Goal: Find specific page/section: Find specific page/section

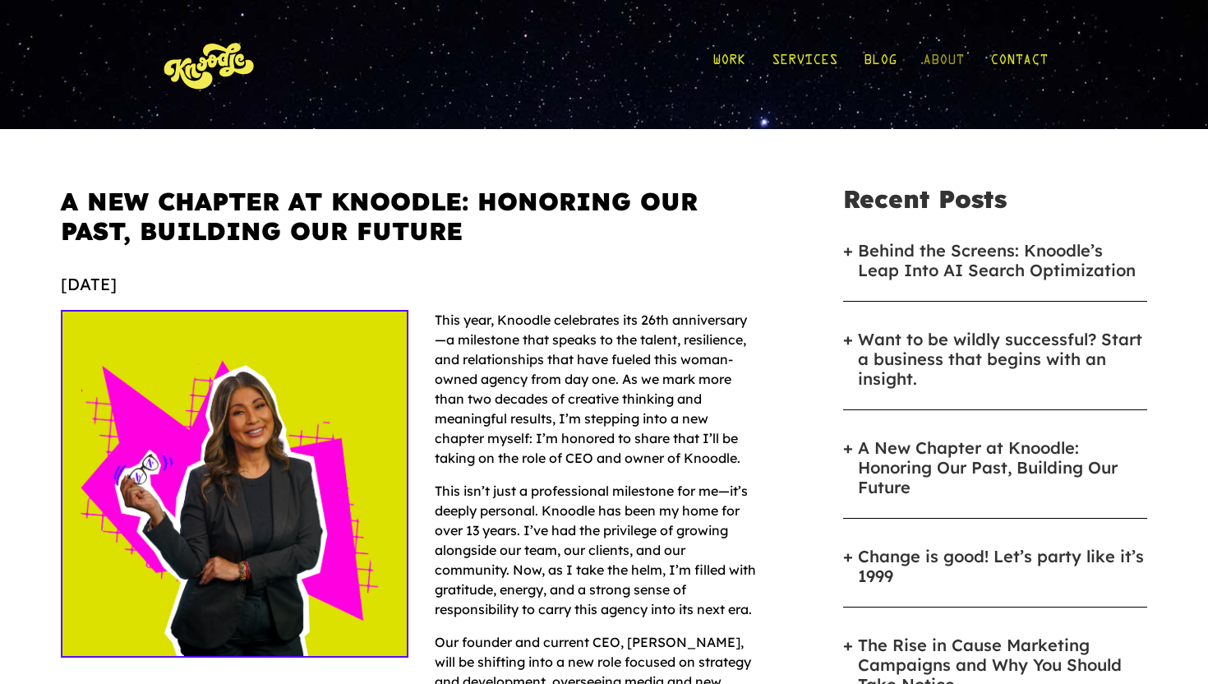
click at [955, 57] on link "About" at bounding box center [943, 64] width 41 height 76
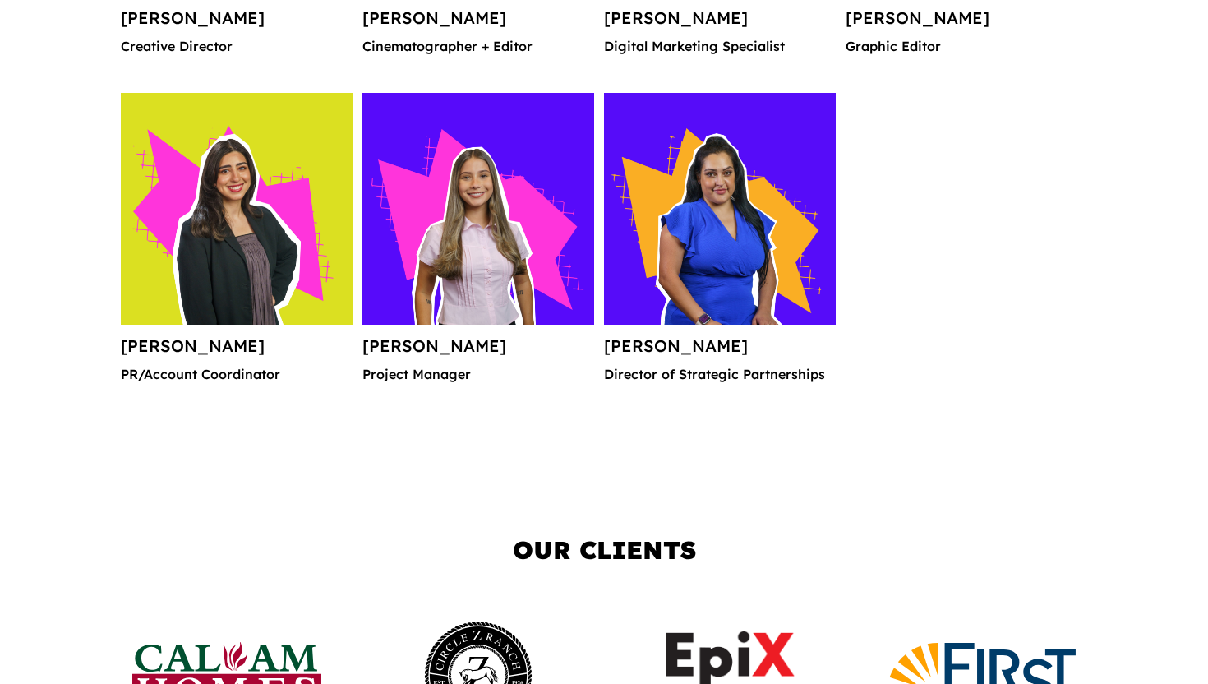
scroll to position [2443, 0]
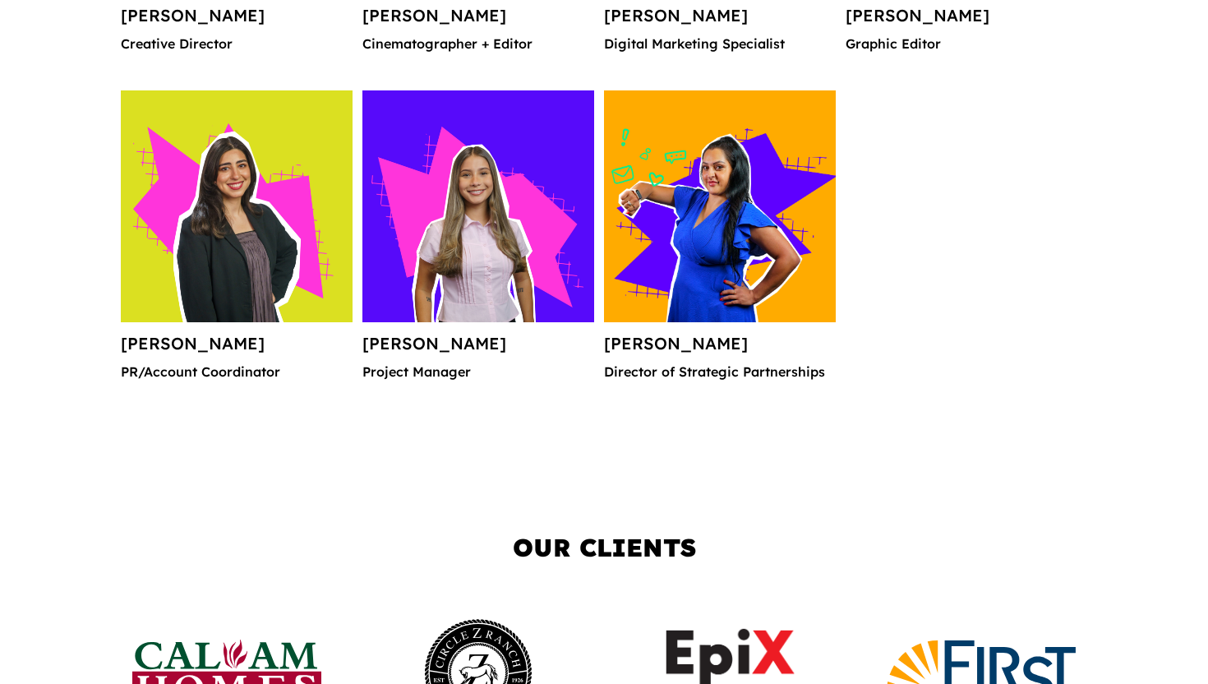
click at [754, 297] on img at bounding box center [720, 206] width 232 height 232
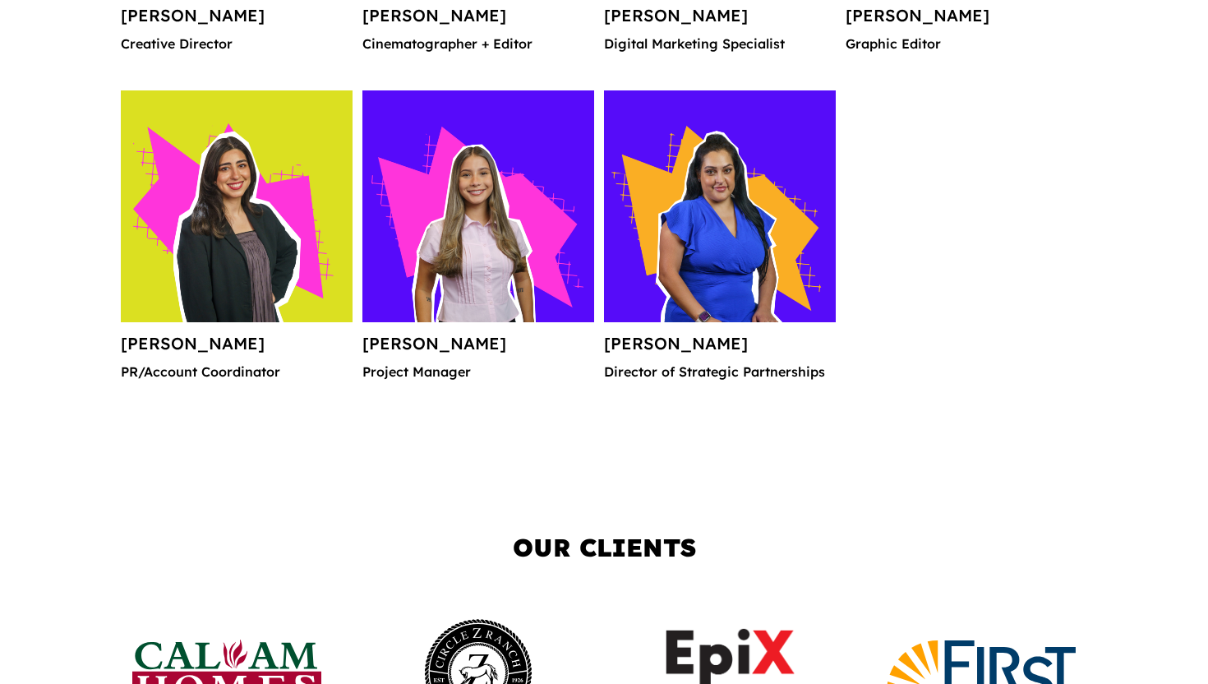
click at [660, 375] on p "Director of Strategic Partnerships" at bounding box center [720, 378] width 232 height 26
click at [658, 343] on h4 "Melissa Narvaez" at bounding box center [720, 350] width 232 height 30
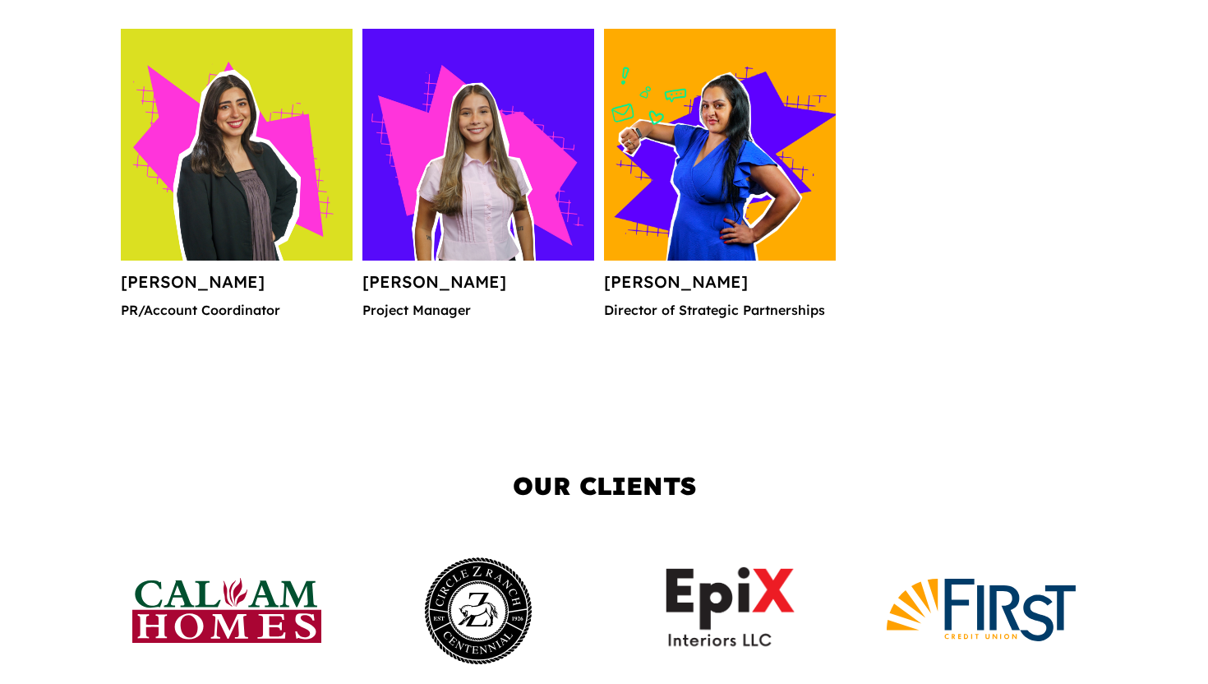
scroll to position [2511, 0]
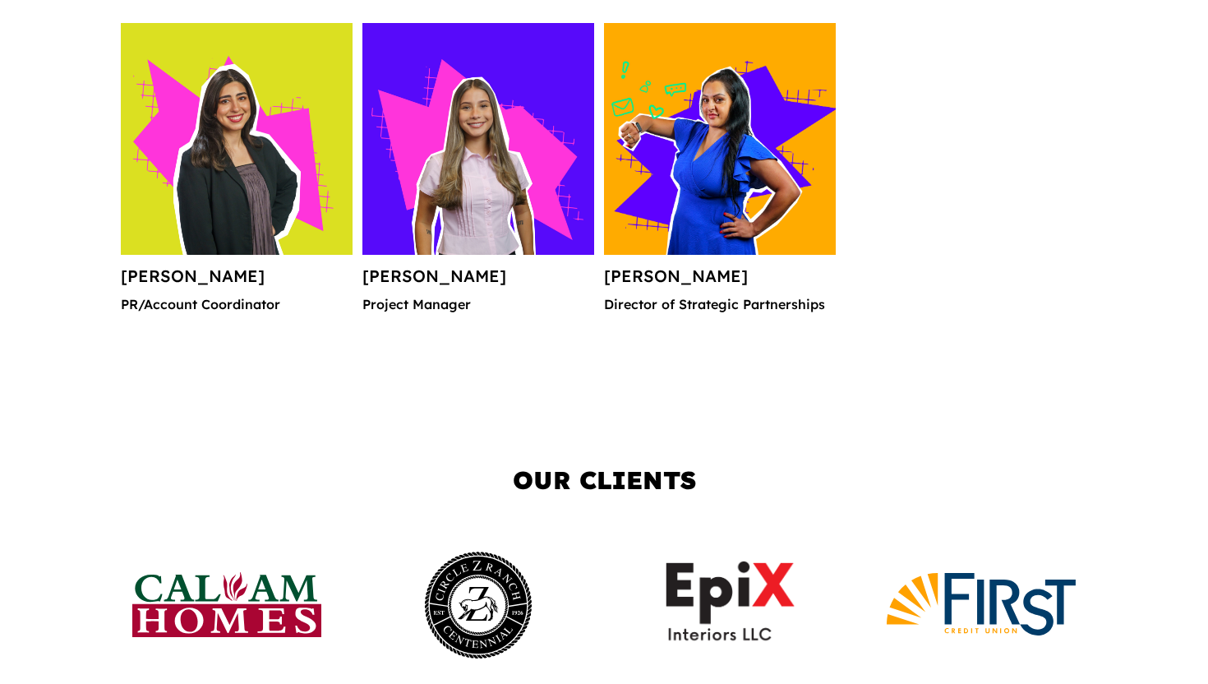
click at [722, 215] on img at bounding box center [720, 139] width 232 height 232
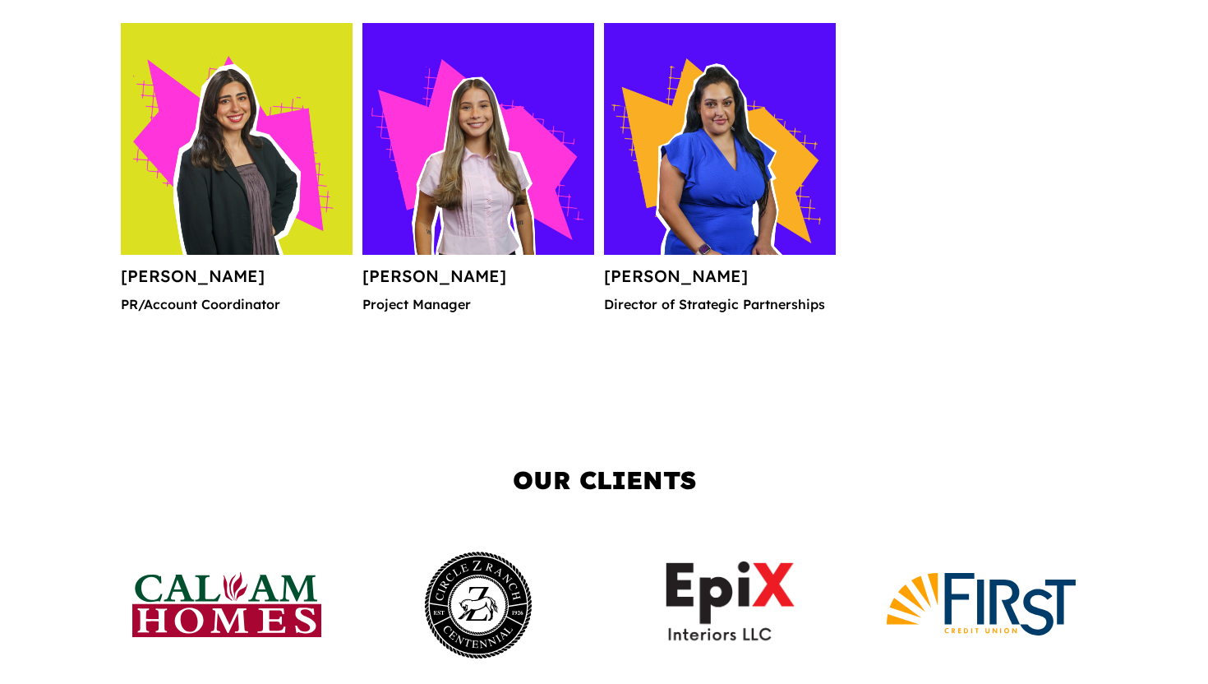
click at [721, 268] on h4 "Melissa Narvaez" at bounding box center [720, 283] width 232 height 30
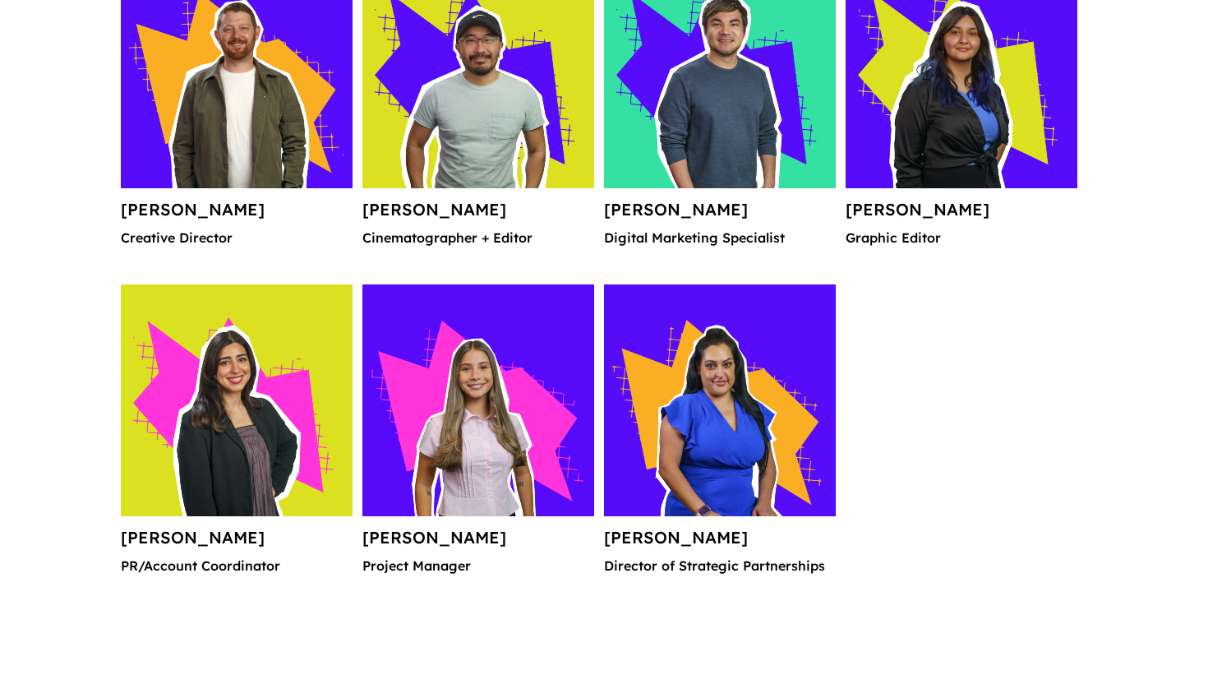
scroll to position [2253, 0]
